Goal: Transaction & Acquisition: Purchase product/service

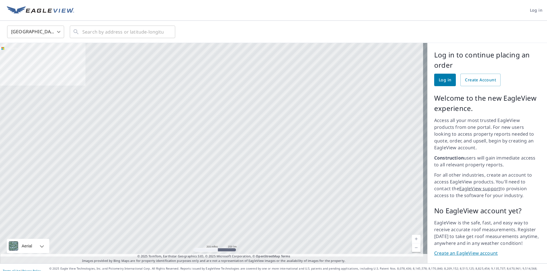
click at [447, 77] on link "Log in" at bounding box center [445, 80] width 22 height 13
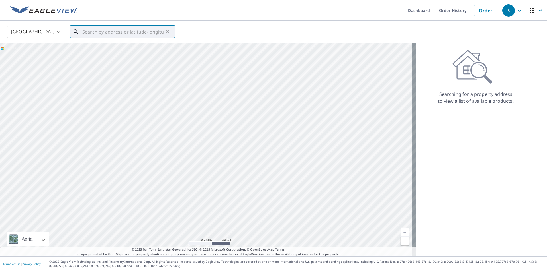
click at [123, 35] on input "text" at bounding box center [122, 32] width 81 height 16
click at [110, 48] on span "[STREET_ADDRESS][PERSON_NAME]" at bounding box center [125, 48] width 89 height 7
type input "[STREET_ADDRESS][PERSON_NAME][PERSON_NAME]"
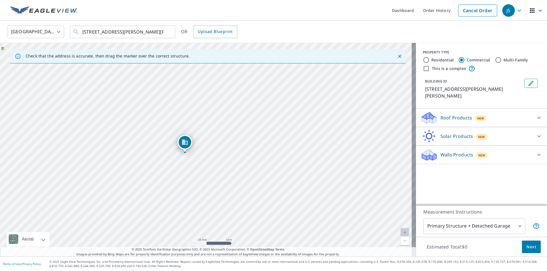
click at [434, 60] on label "Residential" at bounding box center [442, 60] width 22 height 6
click at [430, 60] on input "Residential" at bounding box center [426, 60] width 7 height 7
radio input "true"
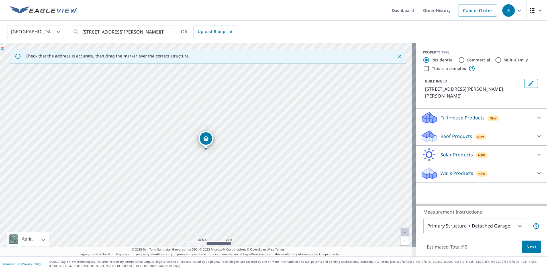
click at [456, 133] on p "Roof Products" at bounding box center [456, 136] width 32 height 7
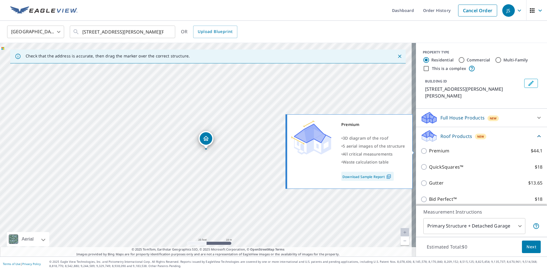
click at [435, 150] on p "Premium" at bounding box center [439, 151] width 20 height 7
click at [429, 150] on input "Premium $44.1" at bounding box center [424, 151] width 9 height 7
checkbox input "true"
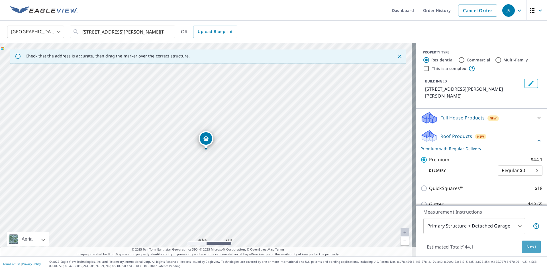
click at [525, 241] on button "Next" at bounding box center [531, 247] width 19 height 13
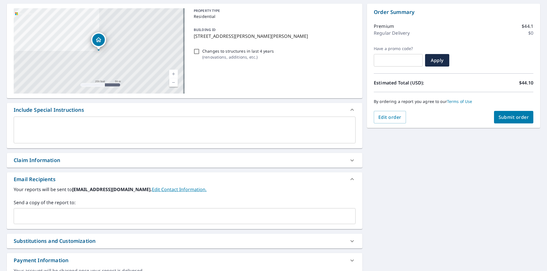
scroll to position [57, 0]
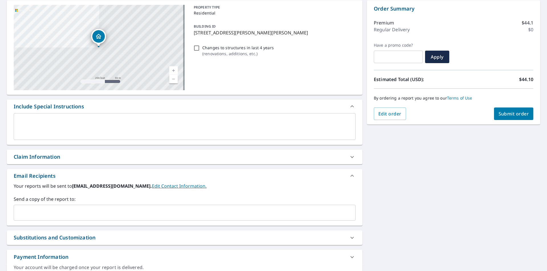
click at [88, 214] on input "text" at bounding box center [180, 213] width 328 height 11
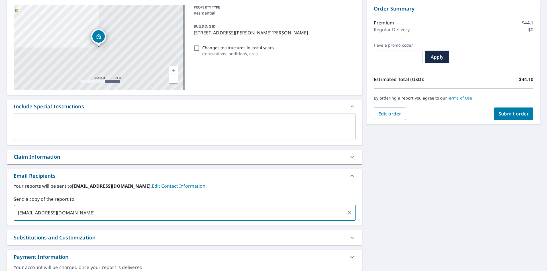
scroll to position [87, 0]
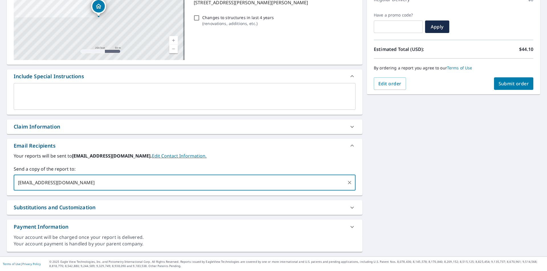
type input "[EMAIL_ADDRESS][DOMAIN_NAME]"
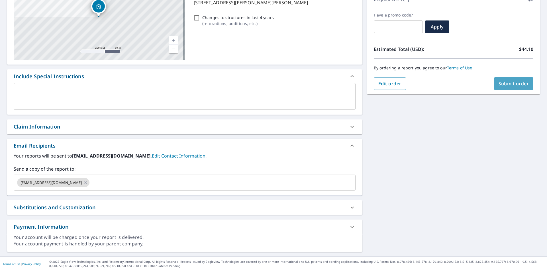
click at [517, 79] on button "Submit order" at bounding box center [514, 83] width 40 height 13
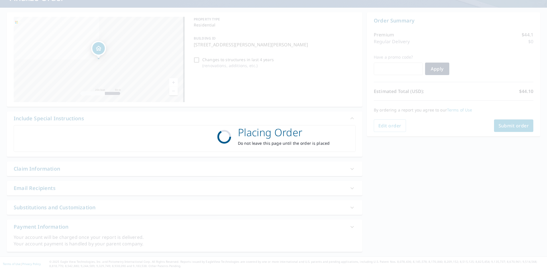
scroll to position [45, 0]
